Goal: Task Accomplishment & Management: Manage account settings

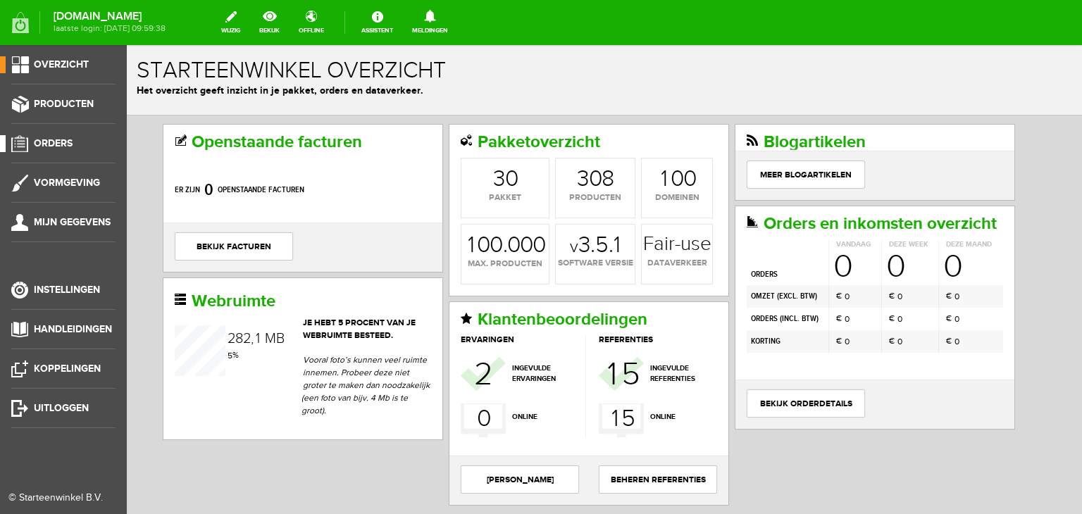
click at [64, 142] on span "Orders" at bounding box center [53, 143] width 39 height 12
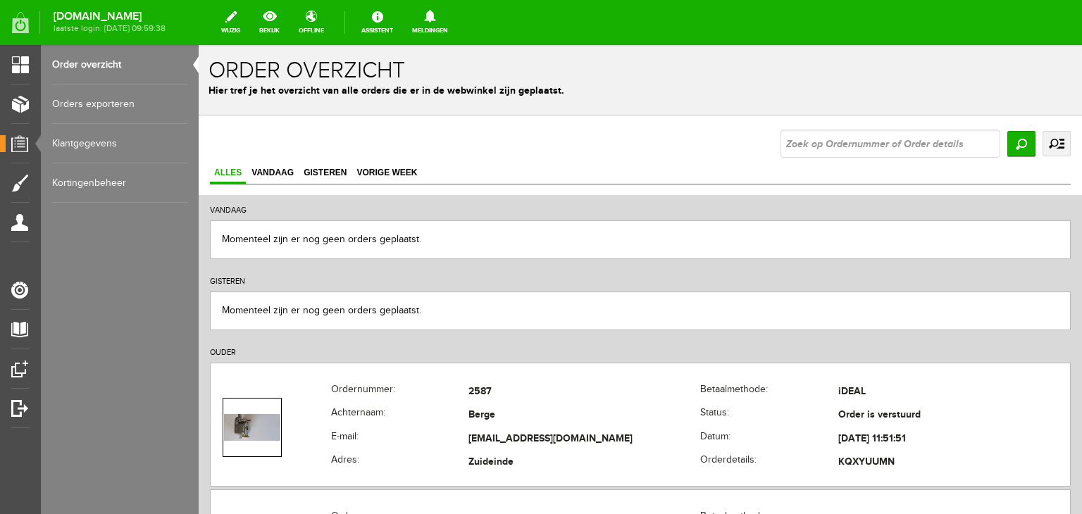
click at [75, 142] on link "Klantgegevens" at bounding box center [119, 143] width 135 height 39
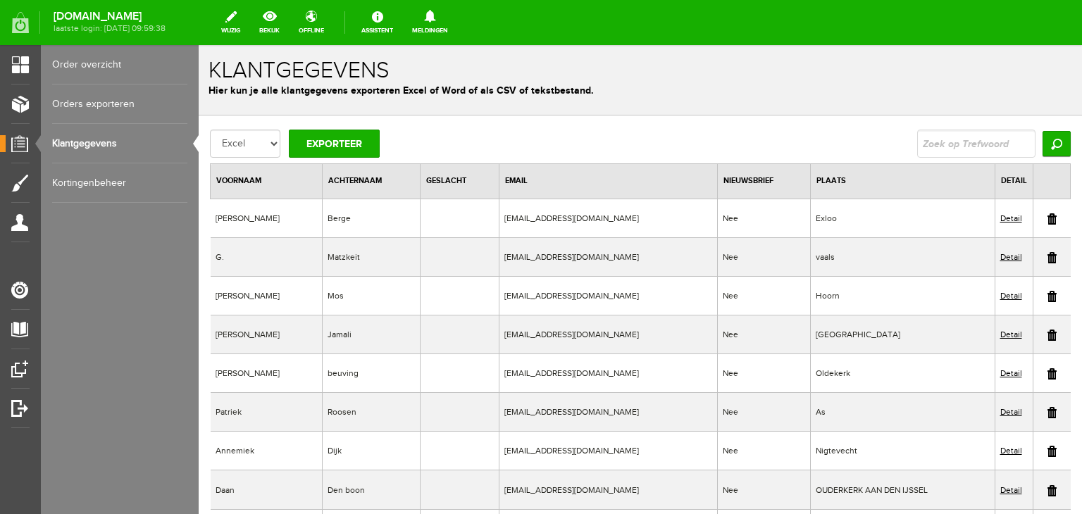
click at [932, 142] on input "text" at bounding box center [976, 144] width 118 height 28
type input "berkvens"
click at [1046, 133] on input "Zoeken" at bounding box center [1056, 143] width 28 height 25
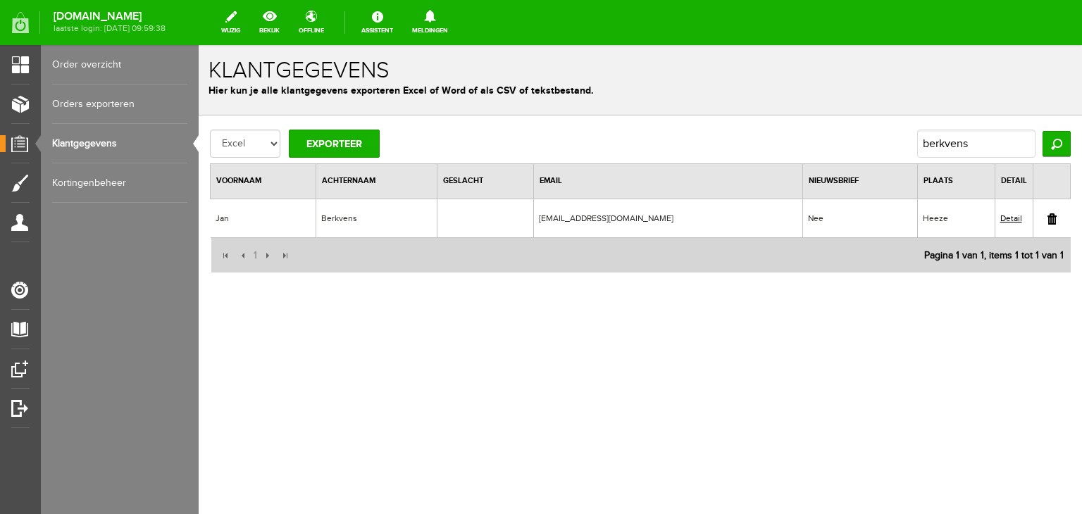
click at [1010, 216] on link "Detail" at bounding box center [1011, 218] width 22 height 10
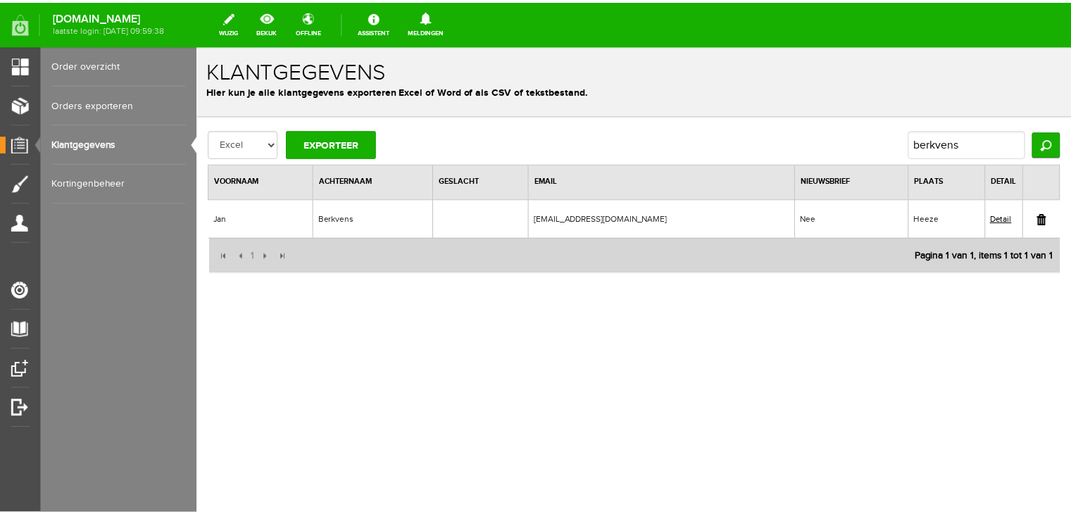
click at [1008, 218] on link "Detail" at bounding box center [1009, 220] width 22 height 10
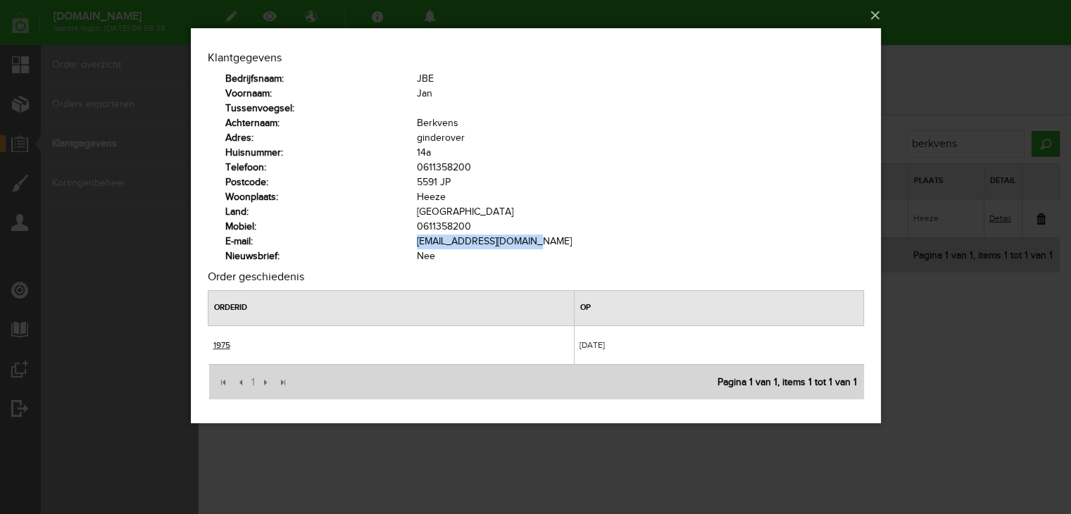
drag, startPoint x: 415, startPoint y: 240, endPoint x: 548, endPoint y: 242, distance: 132.4
click at [548, 242] on tr "E-mail: janberkvens57@gmail.com" at bounding box center [544, 241] width 639 height 15
copy tr "janberkvens57@gmail.com"
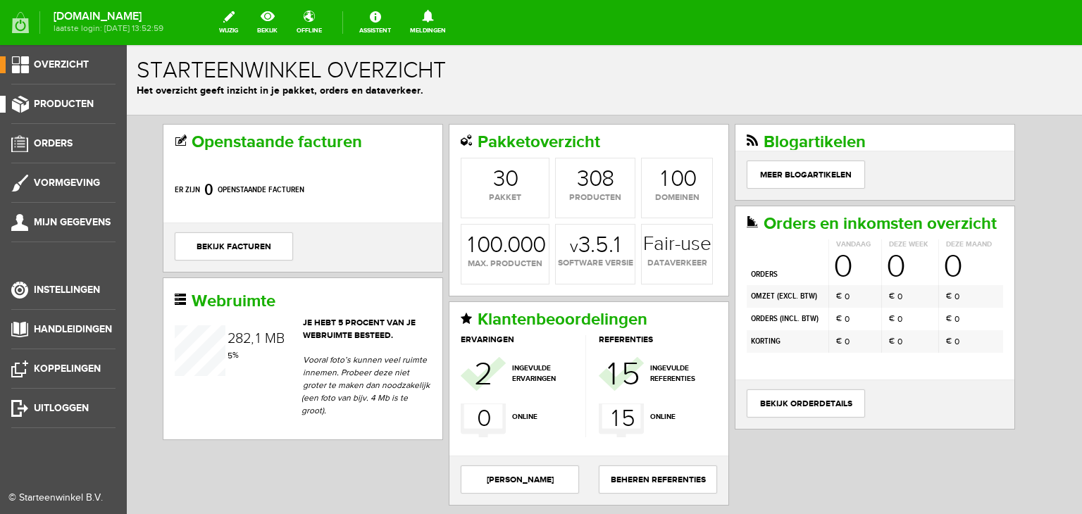
click at [77, 102] on span "Producten" at bounding box center [64, 104] width 60 height 12
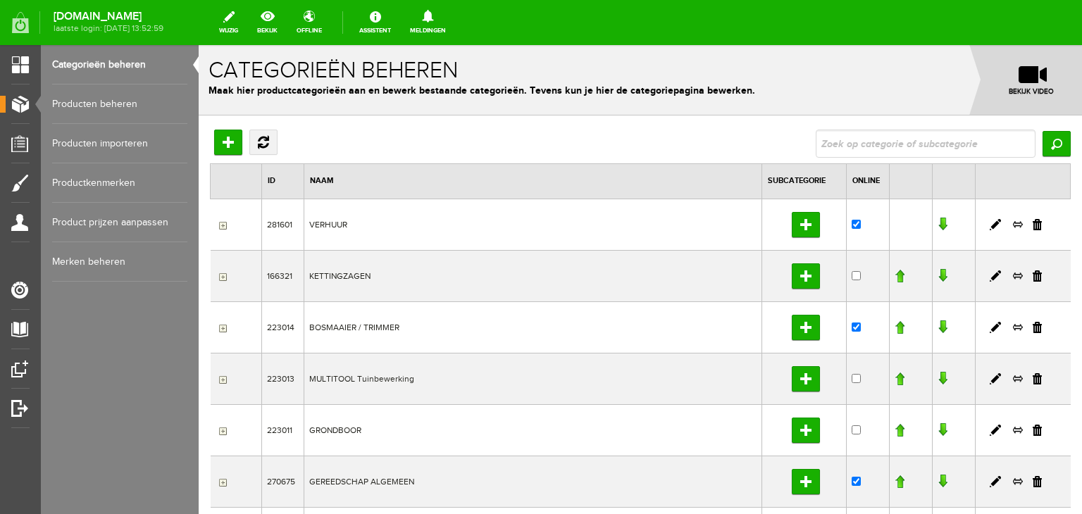
click at [108, 100] on link "Producten beheren" at bounding box center [119, 104] width 135 height 39
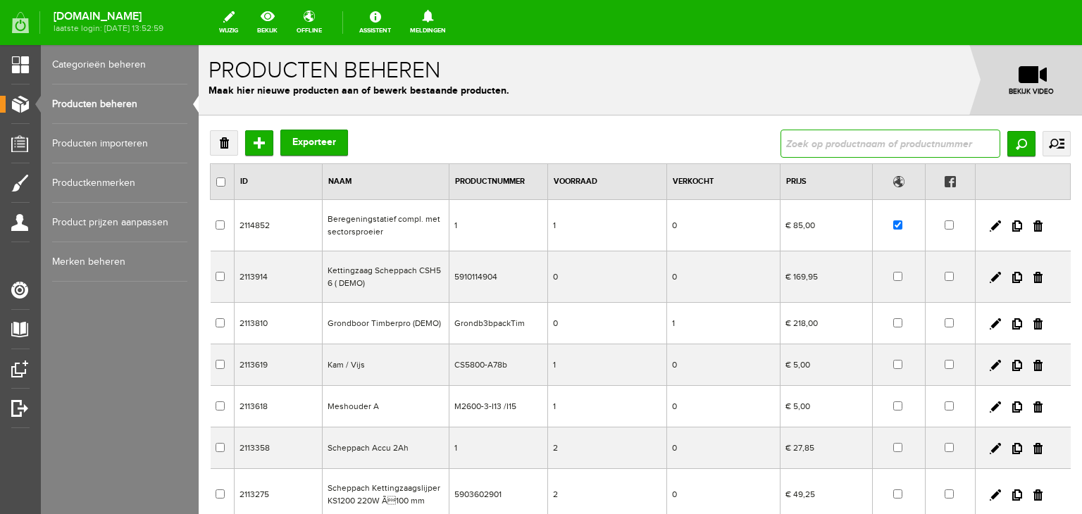
click at [877, 145] on input "text" at bounding box center [890, 144] width 220 height 28
type input "draadto"
click at [1018, 143] on input "Zoeken" at bounding box center [1021, 143] width 28 height 25
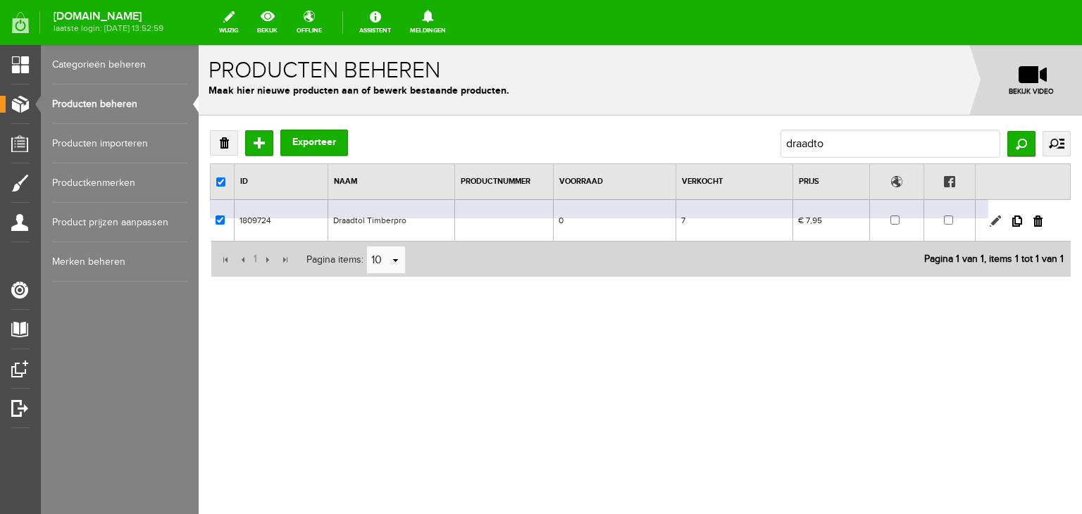
click at [991, 222] on link at bounding box center [994, 220] width 11 height 11
checkbox input "true"
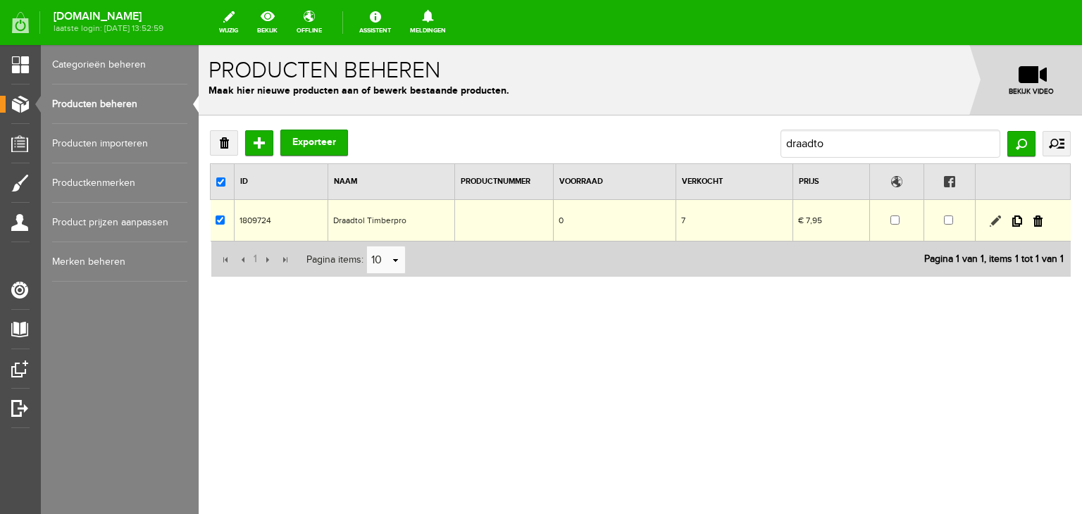
click at [991, 219] on link at bounding box center [994, 220] width 11 height 11
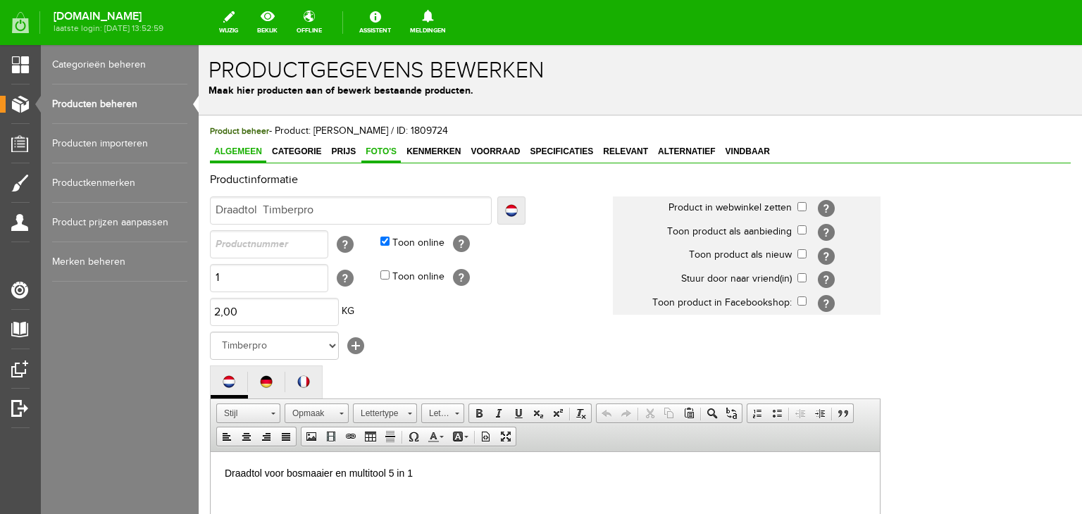
click at [385, 150] on span "Foto's" at bounding box center [380, 151] width 39 height 10
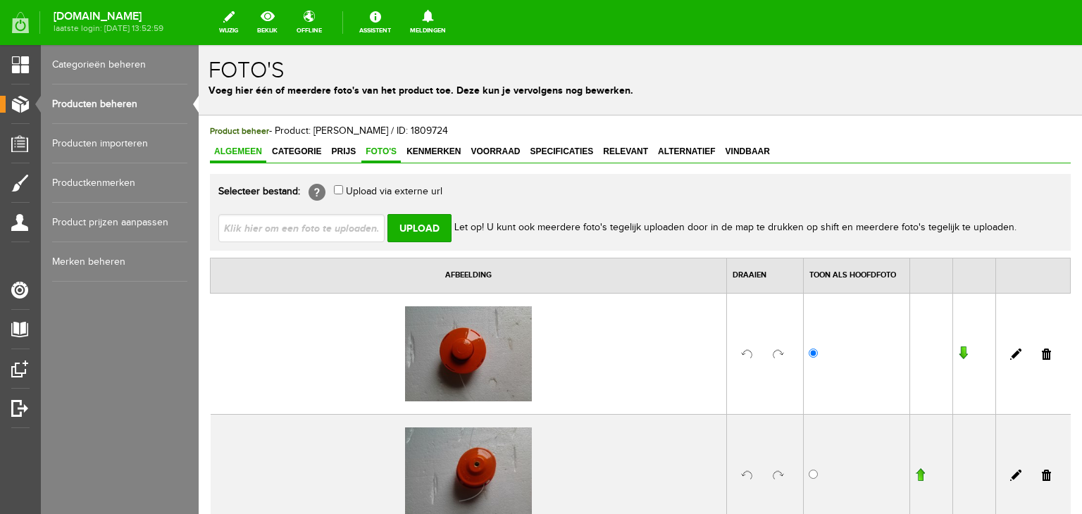
click at [248, 150] on span "Algemeen" at bounding box center [238, 151] width 56 height 10
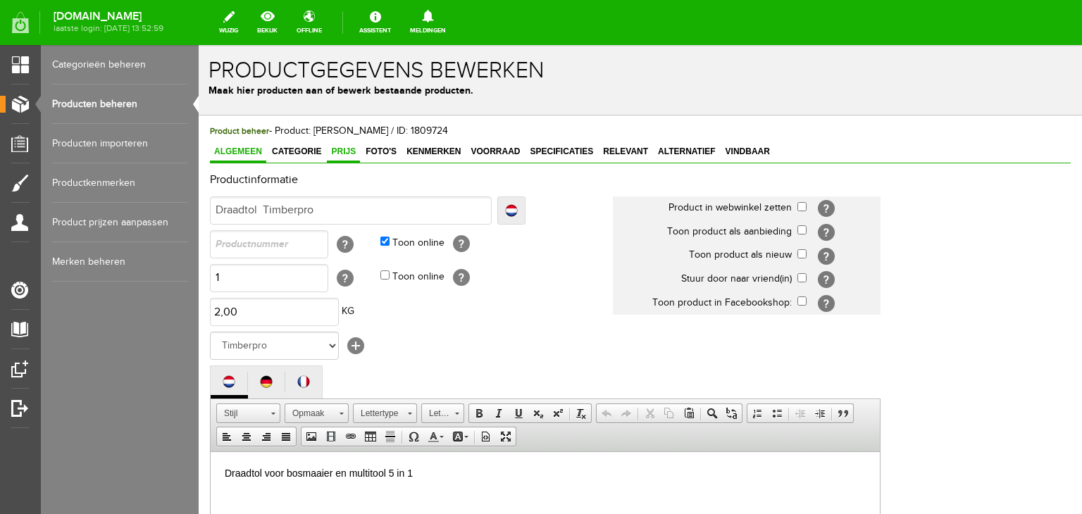
click at [350, 154] on span "Prijs" at bounding box center [343, 151] width 33 height 10
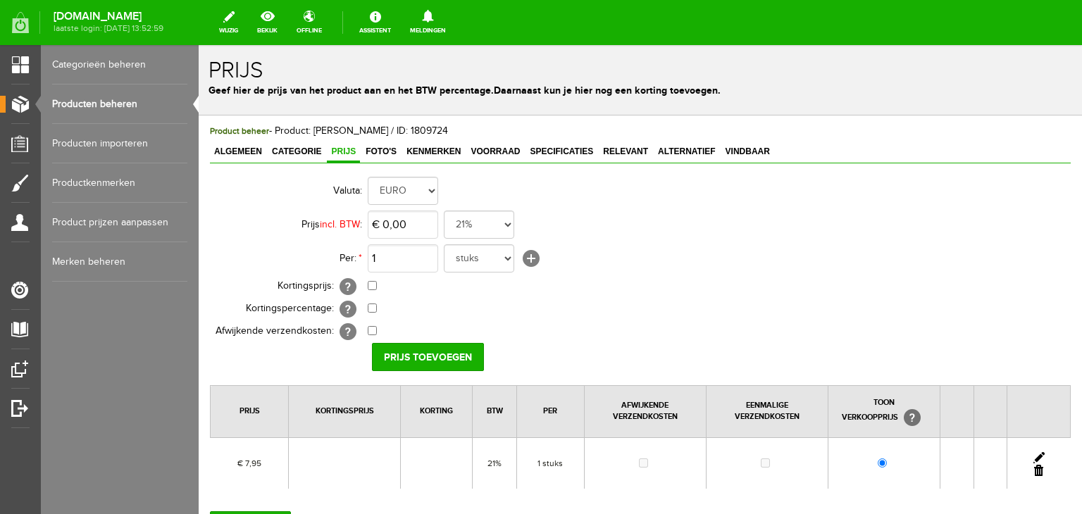
click at [94, 99] on link "Producten beheren" at bounding box center [119, 104] width 135 height 39
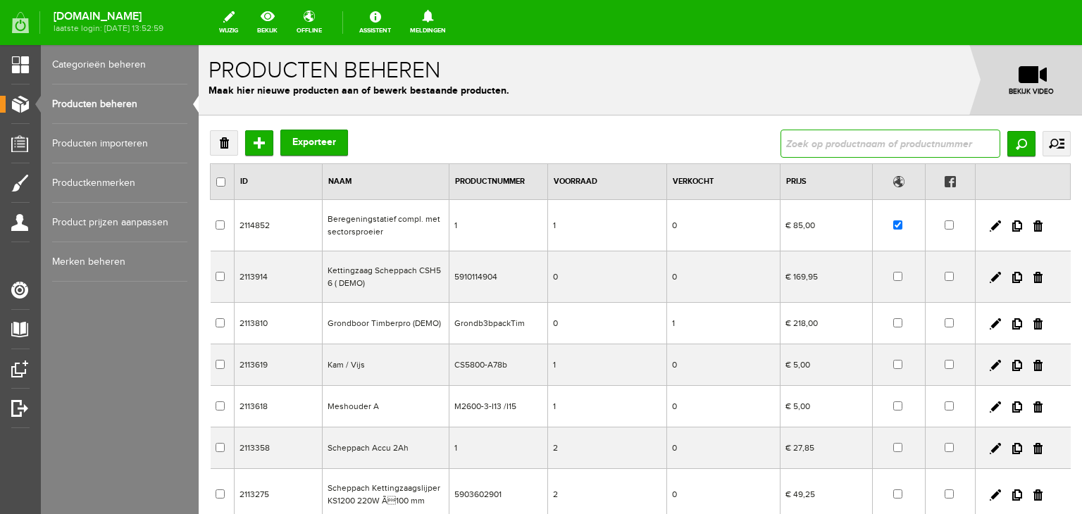
click at [808, 148] on input "text" at bounding box center [890, 144] width 220 height 28
type input "bosmaaierkop"
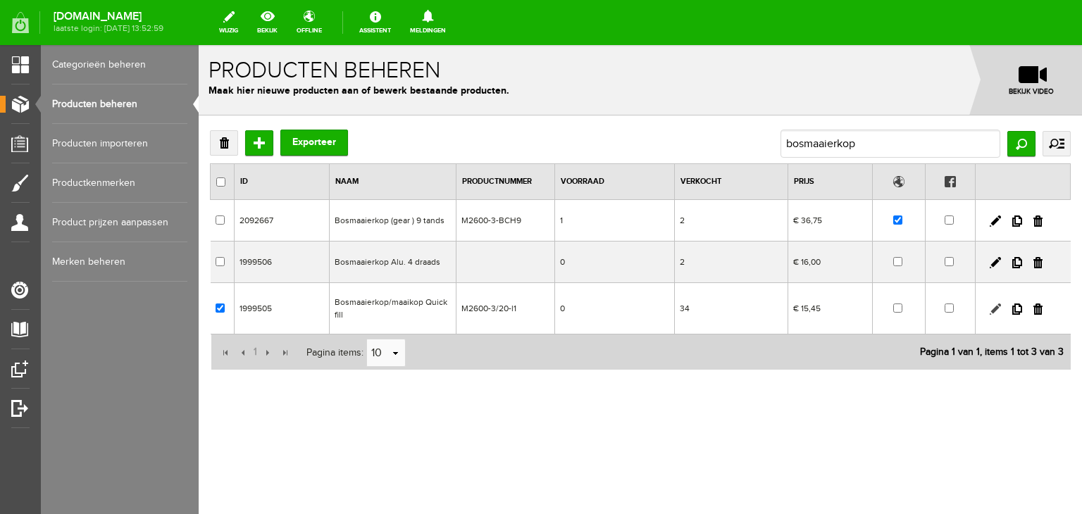
click at [994, 308] on link at bounding box center [994, 308] width 11 height 11
checkbox input "true"
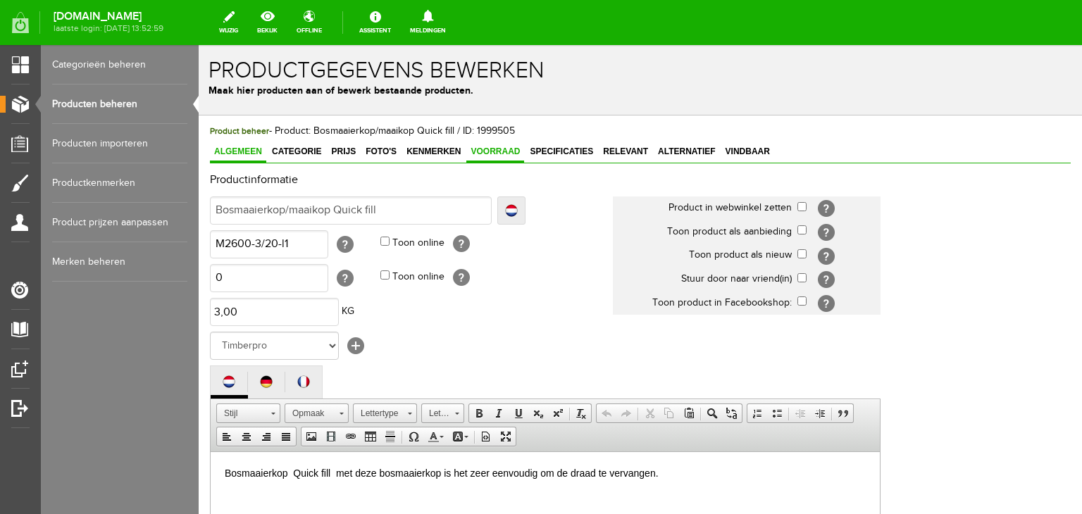
click at [482, 150] on span "Voorraad" at bounding box center [495, 151] width 58 height 10
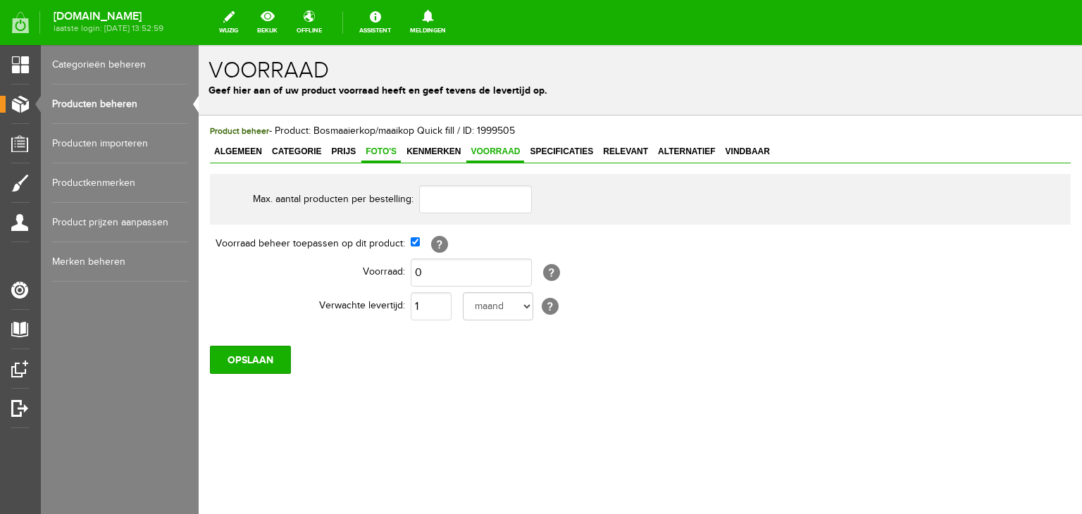
click at [366, 150] on span "Foto's" at bounding box center [380, 151] width 39 height 10
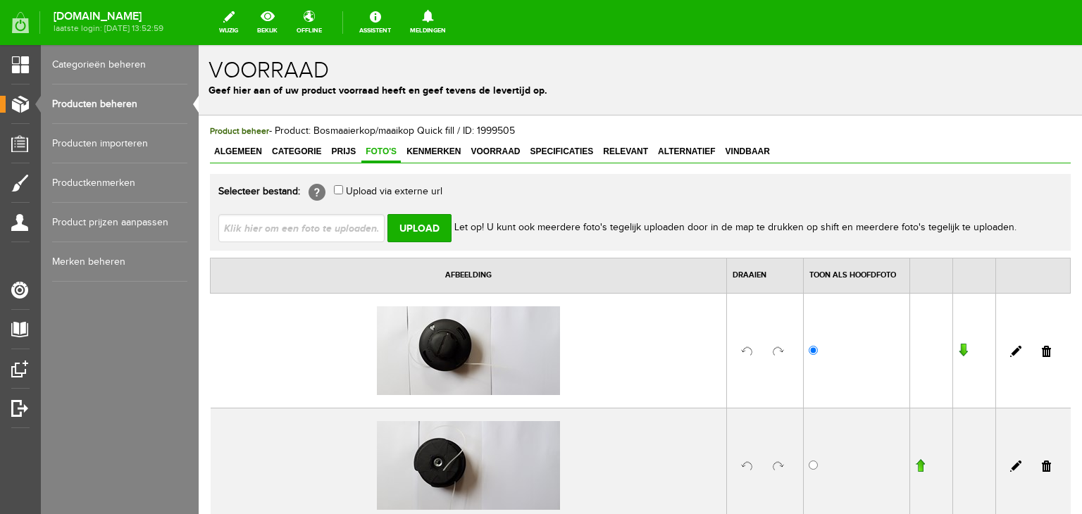
click at [366, 150] on span "Foto's" at bounding box center [380, 151] width 39 height 10
click at [235, 149] on span "Algemeen" at bounding box center [238, 151] width 56 height 10
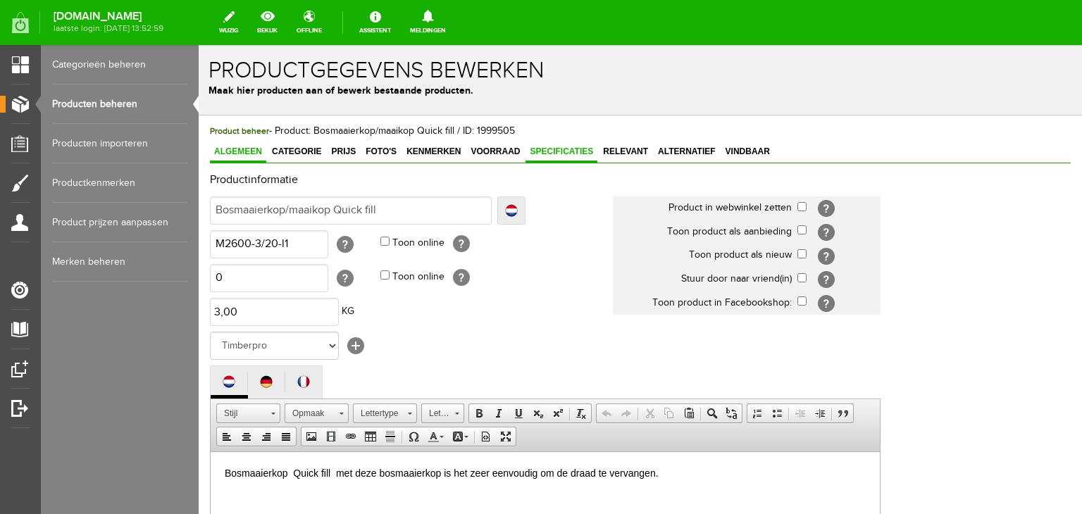
click at [568, 151] on span "Specificaties" at bounding box center [561, 151] width 72 height 10
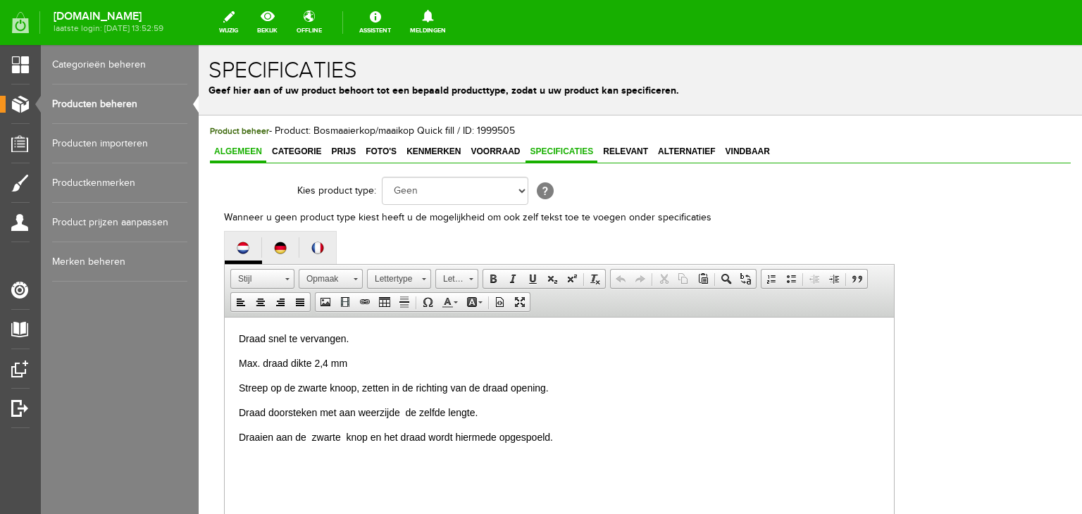
click at [245, 151] on span "Algemeen" at bounding box center [238, 151] width 56 height 10
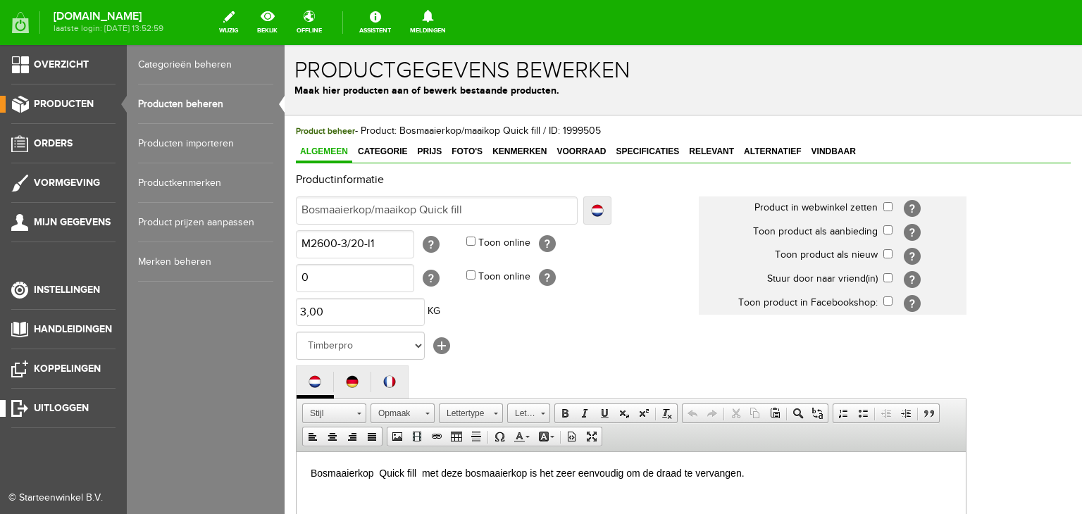
click at [45, 403] on span "Uitloggen" at bounding box center [61, 408] width 55 height 12
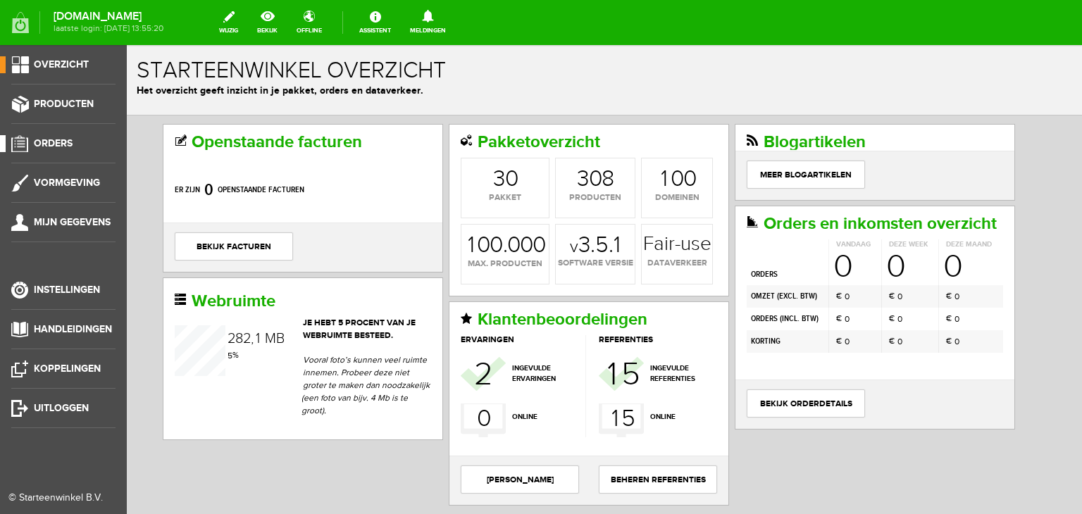
click at [61, 142] on span "Orders" at bounding box center [53, 143] width 39 height 12
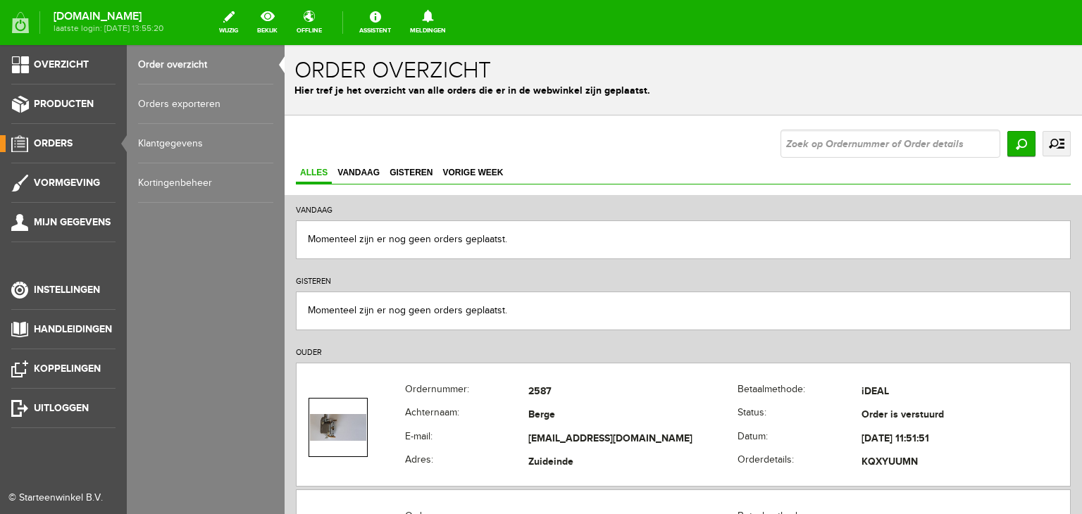
click at [162, 142] on link "Klantgegevens" at bounding box center [205, 143] width 135 height 39
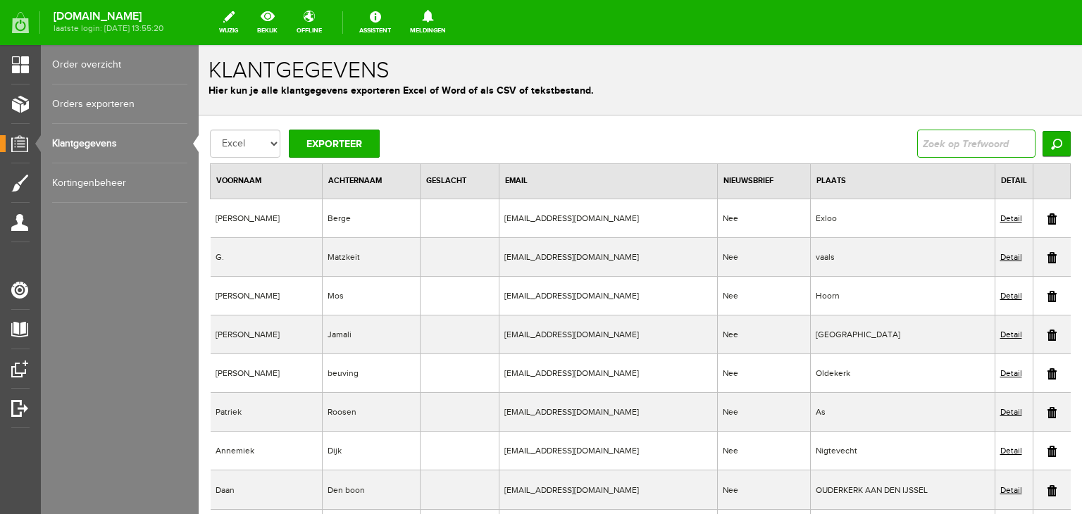
click at [927, 140] on input "text" at bounding box center [976, 144] width 118 height 28
type input "Berkvens"
click at [1042, 131] on input "Zoeken" at bounding box center [1056, 143] width 28 height 25
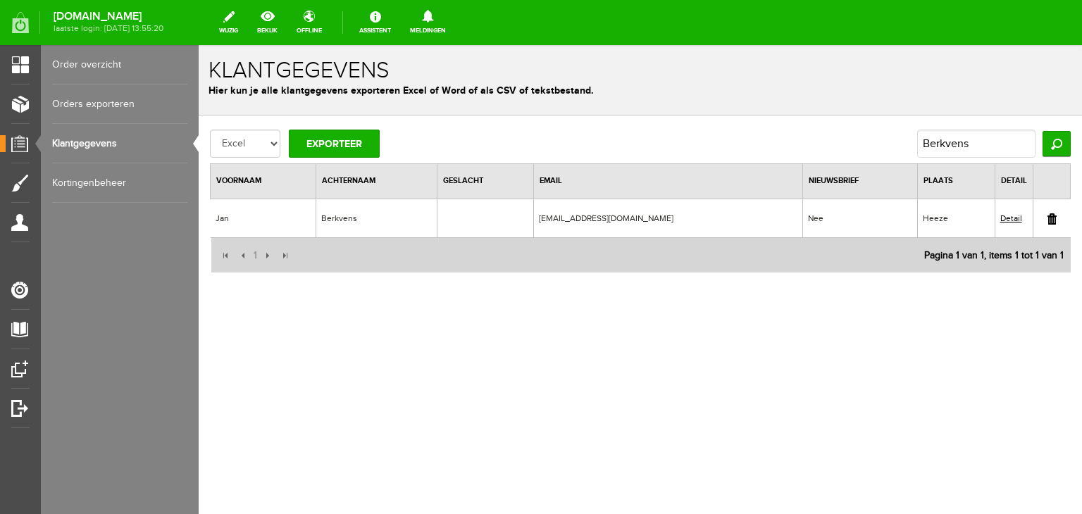
click at [1010, 216] on link "Detail" at bounding box center [1011, 218] width 22 height 10
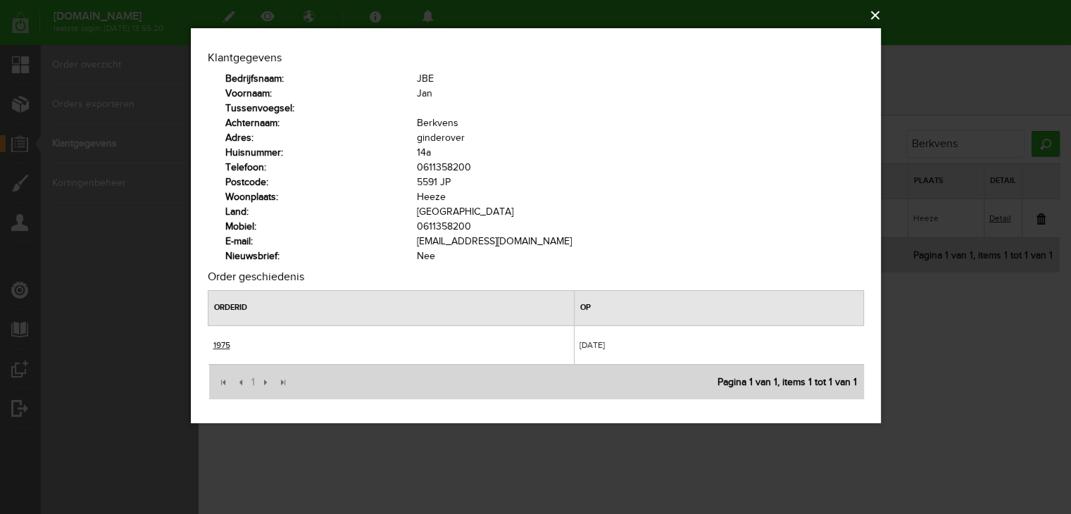
click at [873, 18] on button "×" at bounding box center [540, 15] width 690 height 31
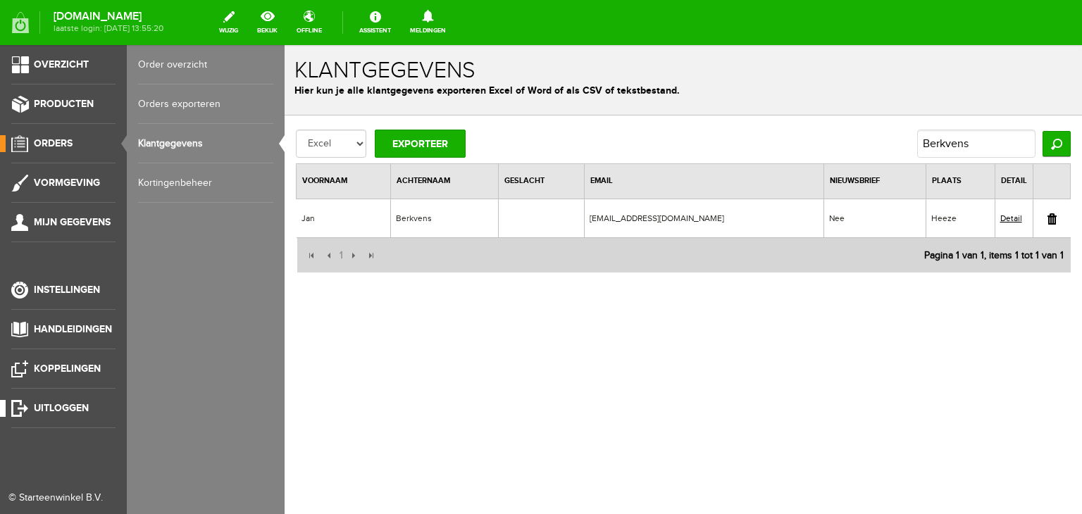
click at [49, 410] on span "Uitloggen" at bounding box center [61, 408] width 55 height 12
